Goal: Task Accomplishment & Management: Manage account settings

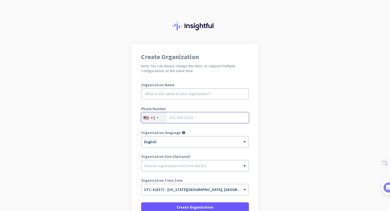
click at [182, 118] on input "tel" at bounding box center [195, 117] width 108 height 11
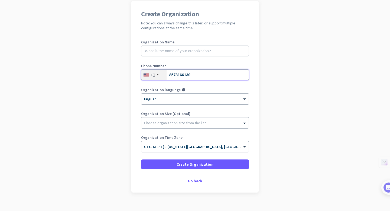
scroll to position [51, 0]
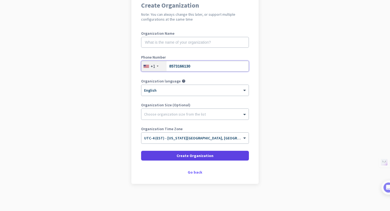
type input "8573166130"
click at [184, 155] on span "Create Organization" at bounding box center [195, 155] width 37 height 5
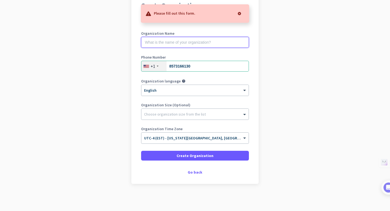
click at [178, 45] on input "text" at bounding box center [195, 42] width 108 height 11
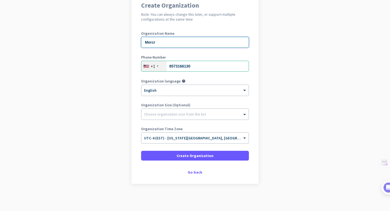
click at [154, 43] on input "Mercr" at bounding box center [195, 42] width 108 height 11
type input "Mercor"
click at [167, 111] on div at bounding box center [194, 112] width 107 height 5
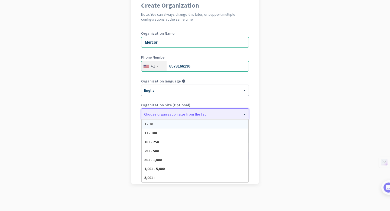
click at [133, 101] on div "Create Organization Note: You can always change this later, or support multiple…" at bounding box center [194, 87] width 127 height 191
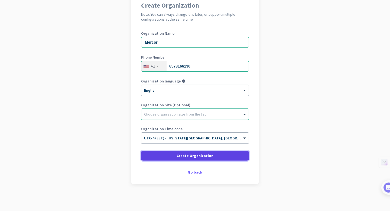
click at [180, 155] on span "Create Organization" at bounding box center [195, 155] width 37 height 5
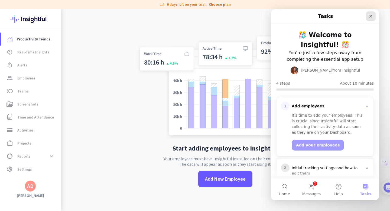
click at [371, 16] on icon "Close" at bounding box center [370, 16] width 4 height 4
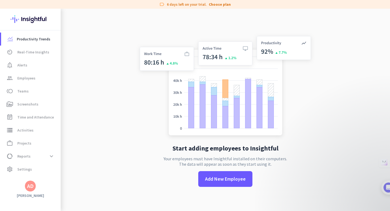
click at [31, 187] on div "AD" at bounding box center [30, 185] width 6 height 5
click at [10, 18] on div at bounding box center [195, 105] width 390 height 211
click at [94, 91] on app-no-employees "Start adding employees to Insightful Your employees must have Insightful instal…" at bounding box center [225, 114] width 329 height 211
click at [26, 79] on span "Employees" at bounding box center [26, 78] width 18 height 6
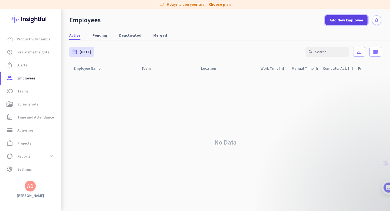
click at [343, 20] on span "Add New Employee" at bounding box center [347, 19] width 34 height 5
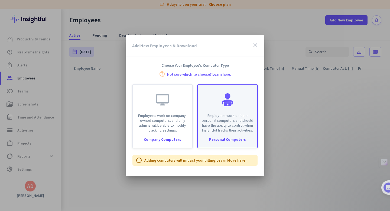
click at [215, 118] on p "Employees work on their personal computers and should have the ability to contr…" at bounding box center [227, 122] width 53 height 19
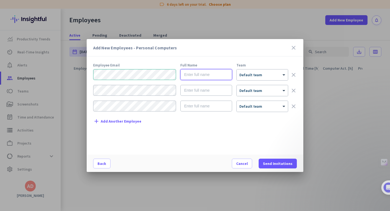
click at [189, 76] on input "text" at bounding box center [206, 74] width 52 height 11
type input "Ananya Das"
click at [291, 46] on icon "close" at bounding box center [293, 47] width 6 height 6
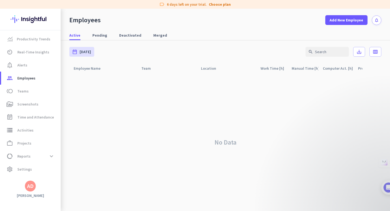
click at [29, 184] on div "AD" at bounding box center [30, 185] width 6 height 5
click at [52, 146] on span "Personal Settings" at bounding box center [59, 146] width 33 height 5
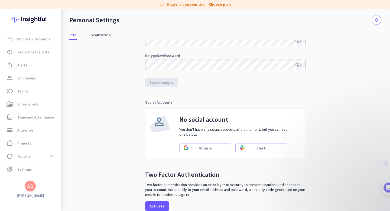
scroll to position [133, 0]
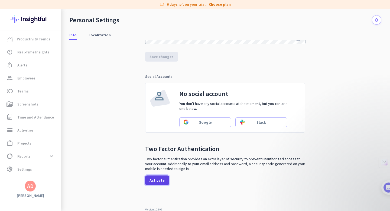
click at [154, 180] on span "Activate" at bounding box center [156, 179] width 15 height 5
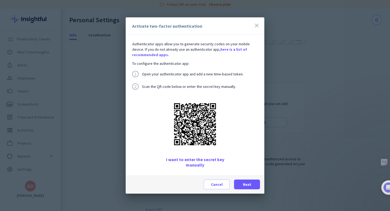
click at [200, 133] on img at bounding box center [195, 124] width 49 height 49
click at [211, 161] on span "I want to enter the secret key manually" at bounding box center [195, 161] width 74 height 11
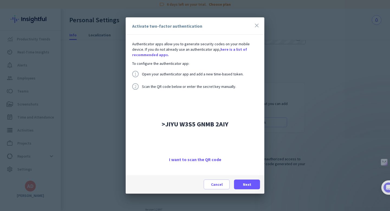
click at [195, 160] on span "I want to scan the QR code" at bounding box center [195, 158] width 52 height 5
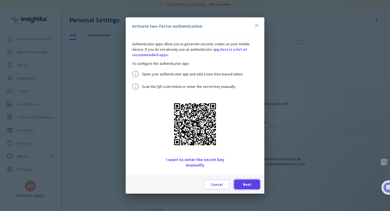
click at [245, 183] on span "Next" at bounding box center [247, 183] width 8 height 5
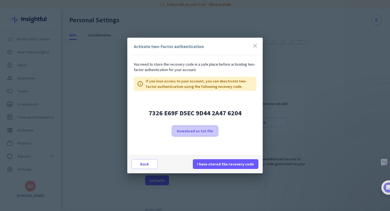
click at [201, 131] on span "Download as txt file" at bounding box center [195, 130] width 36 height 5
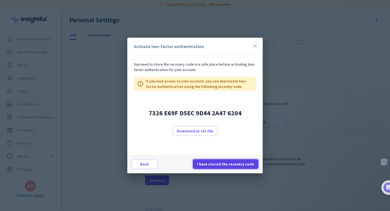
click at [245, 164] on span "I have stored the recovery code" at bounding box center [225, 163] width 57 height 5
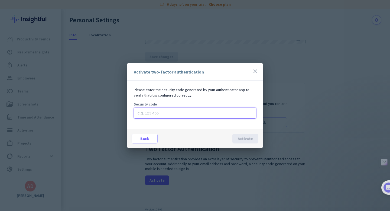
click at [229, 110] on input at bounding box center [195, 112] width 122 height 11
type input "163695"
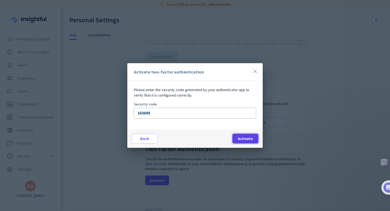
click at [249, 139] on span "Activate" at bounding box center [245, 138] width 15 height 5
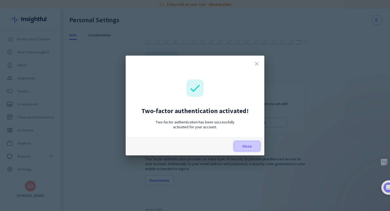
click at [250, 148] on span "Close" at bounding box center [247, 145] width 10 height 5
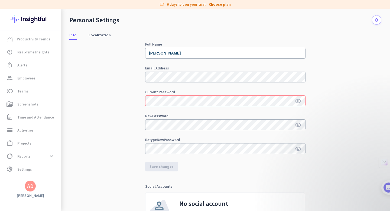
scroll to position [25, 0]
click at [97, 36] on span "Localization" at bounding box center [100, 34] width 22 height 5
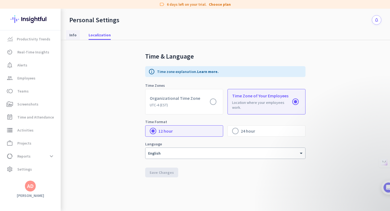
click at [72, 35] on span "Info" at bounding box center [72, 34] width 7 height 5
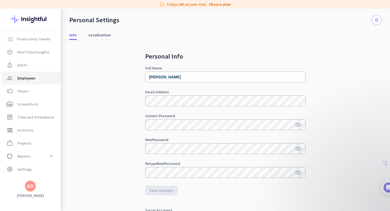
click at [26, 77] on span "Employees" at bounding box center [26, 78] width 18 height 6
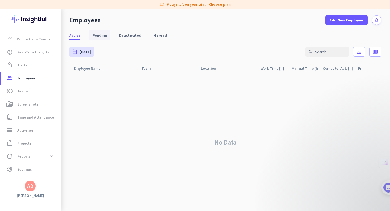
click at [100, 33] on span "Pending" at bounding box center [99, 34] width 15 height 5
click at [122, 36] on span "Deactivated" at bounding box center [130, 34] width 22 height 5
click at [154, 35] on span "Merged" at bounding box center [160, 34] width 14 height 5
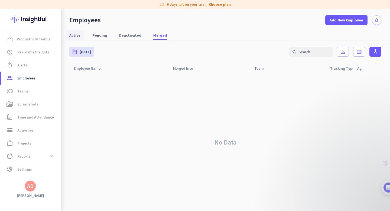
click at [73, 34] on span "Active" at bounding box center [74, 34] width 11 height 5
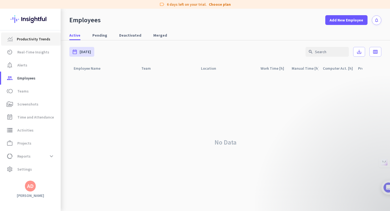
click at [34, 39] on span "Productivity Trends" at bounding box center [34, 39] width 34 height 6
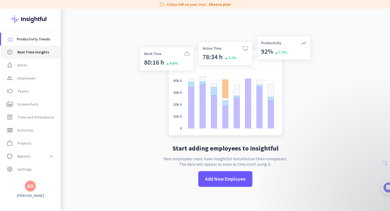
click at [31, 50] on span "Real-Time Insights" at bounding box center [33, 52] width 32 height 6
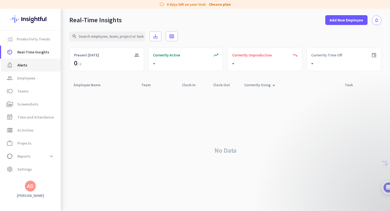
click at [25, 63] on span "Alerts" at bounding box center [22, 65] width 10 height 6
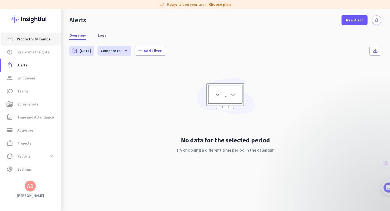
click at [35, 39] on span "Productivity Trends" at bounding box center [34, 39] width 34 height 6
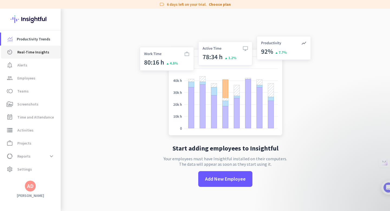
click at [33, 52] on span "Real-Time Insights" at bounding box center [33, 52] width 32 height 6
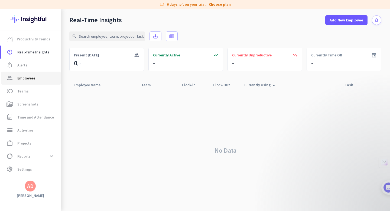
click at [27, 79] on span "Employees" at bounding box center [26, 78] width 18 height 6
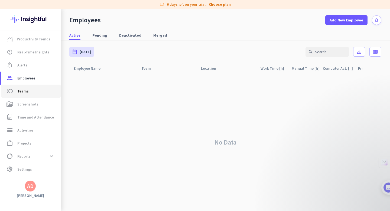
click at [23, 92] on span "Teams" at bounding box center [22, 91] width 11 height 6
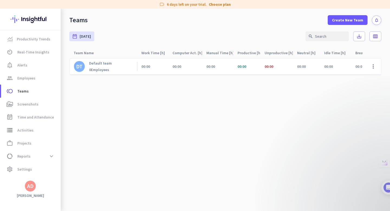
click at [30, 185] on div "AD" at bounding box center [30, 185] width 6 height 5
click at [30, 185] on div at bounding box center [195, 105] width 390 height 211
click at [30, 185] on div "AD" at bounding box center [30, 185] width 6 height 5
click at [19, 18] on div at bounding box center [195, 105] width 390 height 211
click at [21, 143] on span "Projects" at bounding box center [24, 143] width 14 height 6
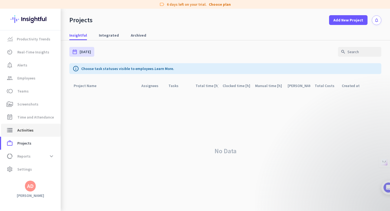
click at [23, 131] on span "Activities" at bounding box center [25, 130] width 16 height 6
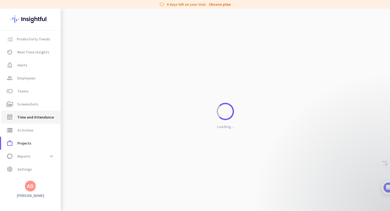
click at [30, 117] on span "Time and Attendance" at bounding box center [35, 117] width 37 height 6
type input "Tue, Sep 9 - Tue, Sep 9"
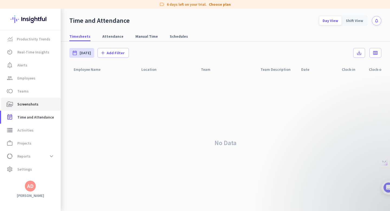
click at [29, 102] on span "Screenshots" at bounding box center [27, 104] width 21 height 6
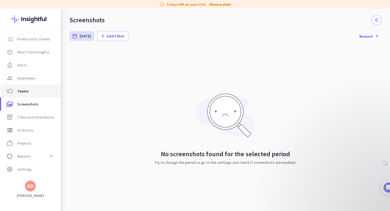
click at [25, 89] on span "Teams" at bounding box center [22, 91] width 11 height 6
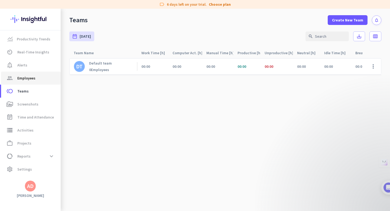
click at [27, 77] on span "Employees" at bounding box center [26, 78] width 18 height 6
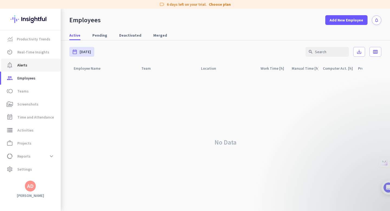
click at [26, 67] on span "Alerts" at bounding box center [22, 65] width 10 height 6
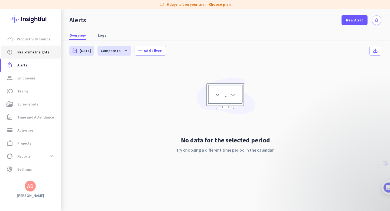
click at [31, 55] on span "Real-Time Insights" at bounding box center [33, 52] width 32 height 6
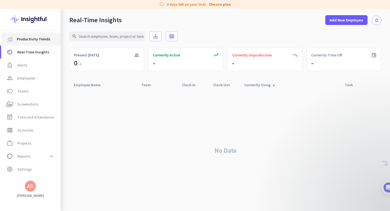
click at [34, 40] on span "Productivity Trends" at bounding box center [34, 39] width 34 height 6
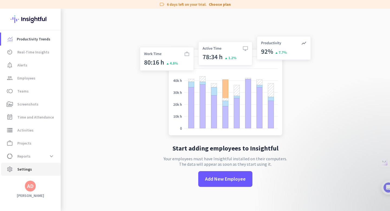
click at [22, 168] on span "Settings" at bounding box center [24, 169] width 15 height 6
